Goal: Task Accomplishment & Management: Complete application form

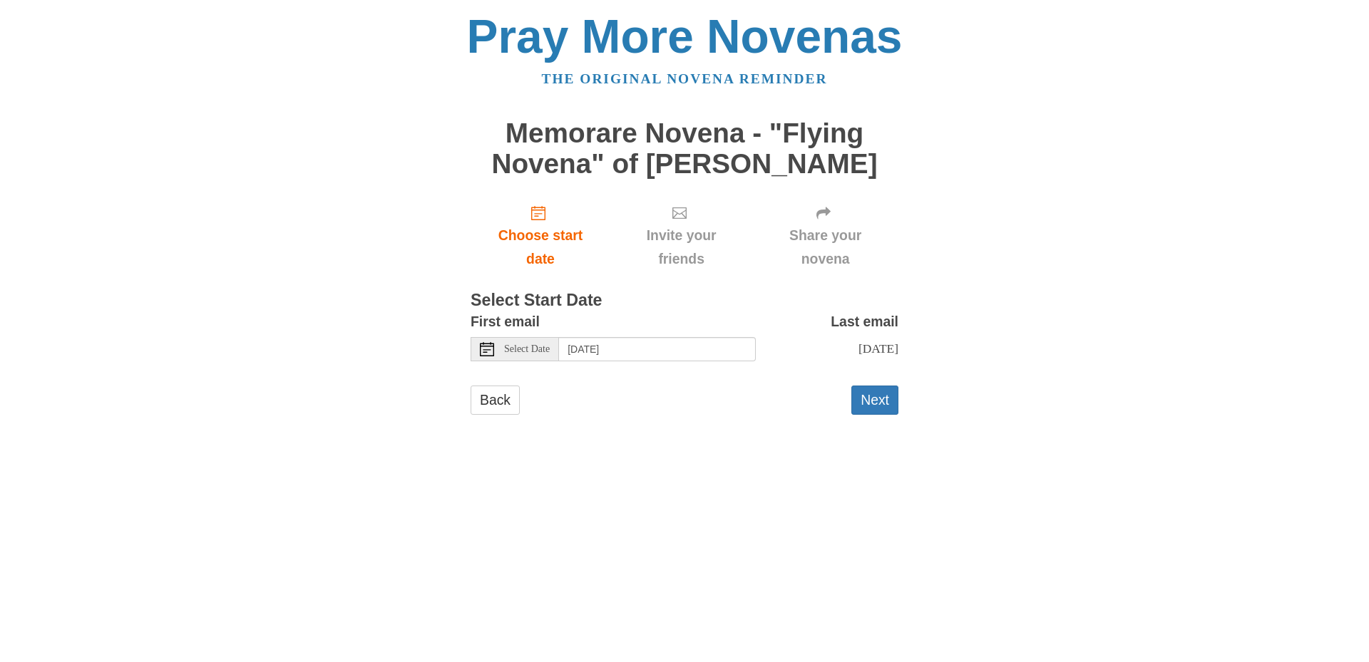
click at [490, 344] on icon at bounding box center [487, 349] width 14 height 14
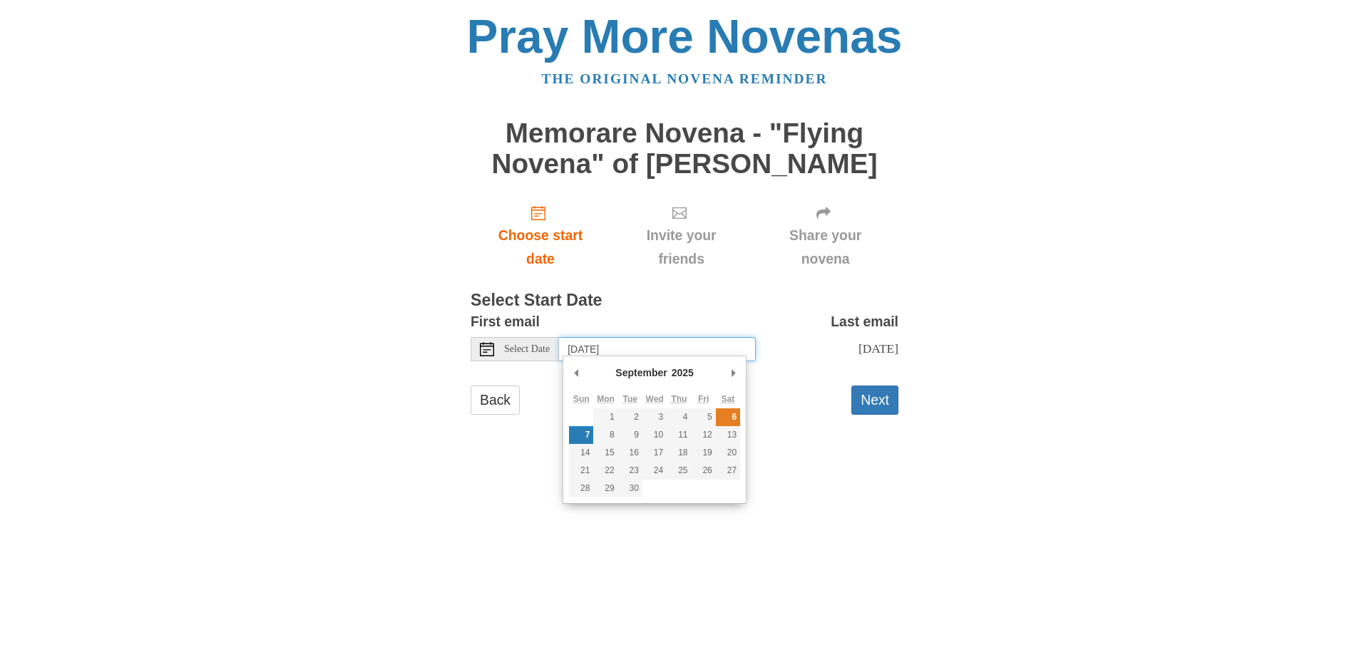
type input "Saturday, September 6th"
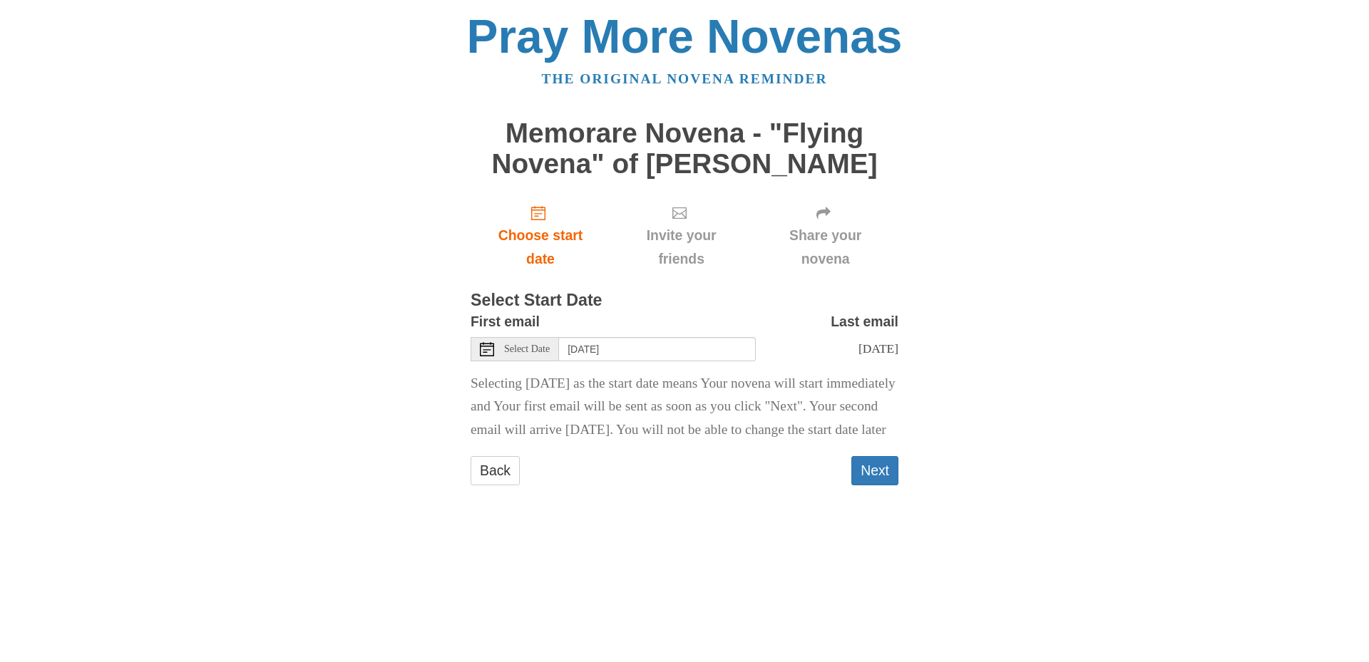
drag, startPoint x: 737, startPoint y: 417, endPoint x: 724, endPoint y: 412, distance: 13.8
click at [876, 485] on button "Next" at bounding box center [874, 470] width 47 height 29
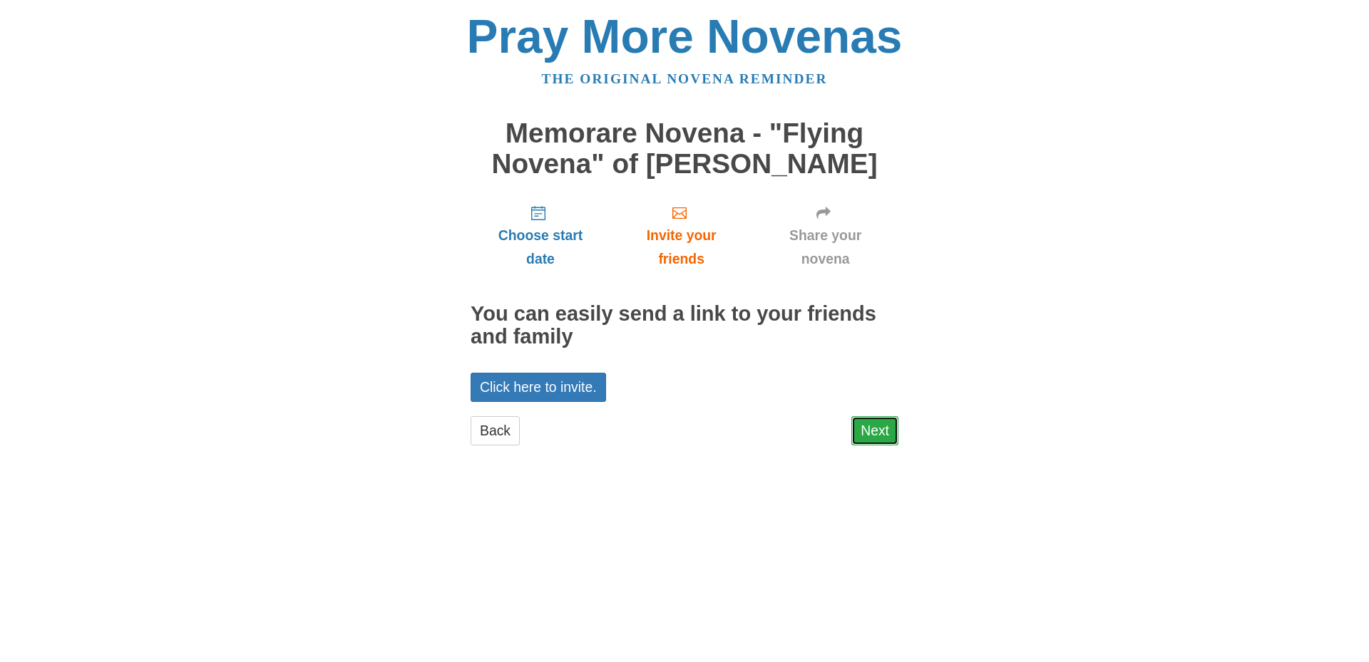
click at [883, 426] on link "Next" at bounding box center [874, 430] width 47 height 29
